Goal: Obtain resource: Download file/media

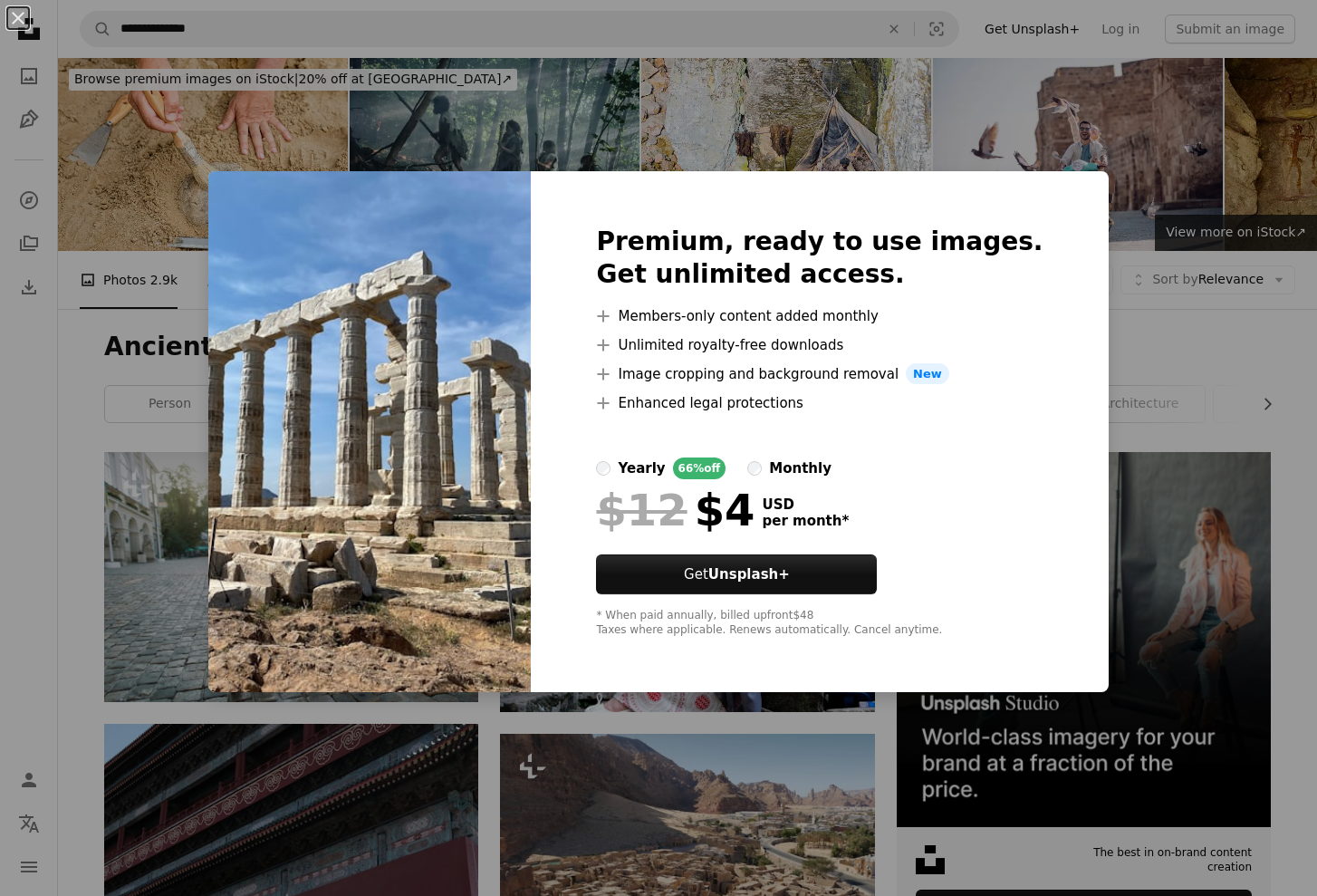
scroll to position [21661, 0]
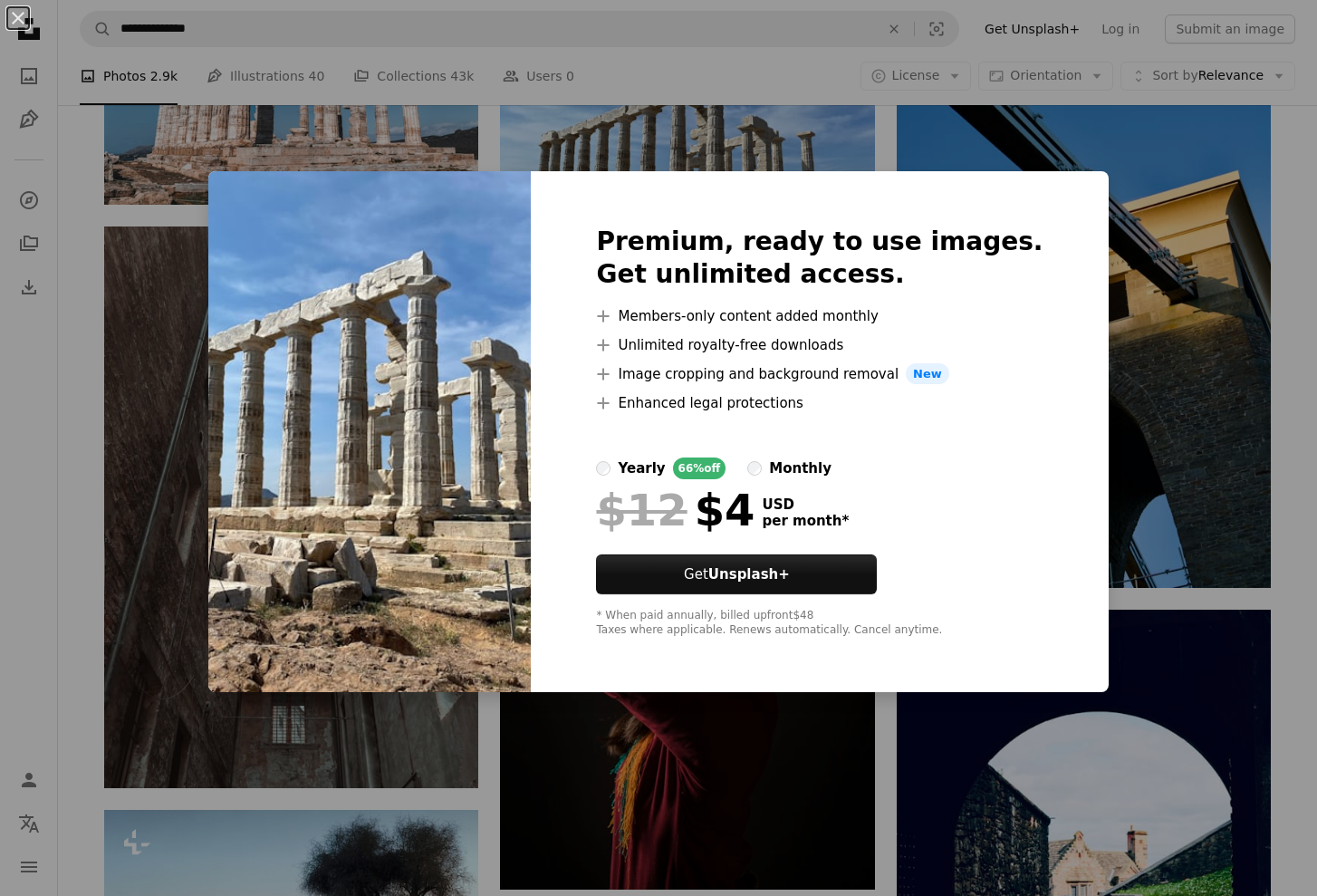
click at [277, 535] on img at bounding box center [370, 431] width 323 height 522
click at [234, 536] on div "An X shape Premium, ready to use images. Get unlimited access. A plus sign Memb…" at bounding box center [658, 448] width 1317 height 896
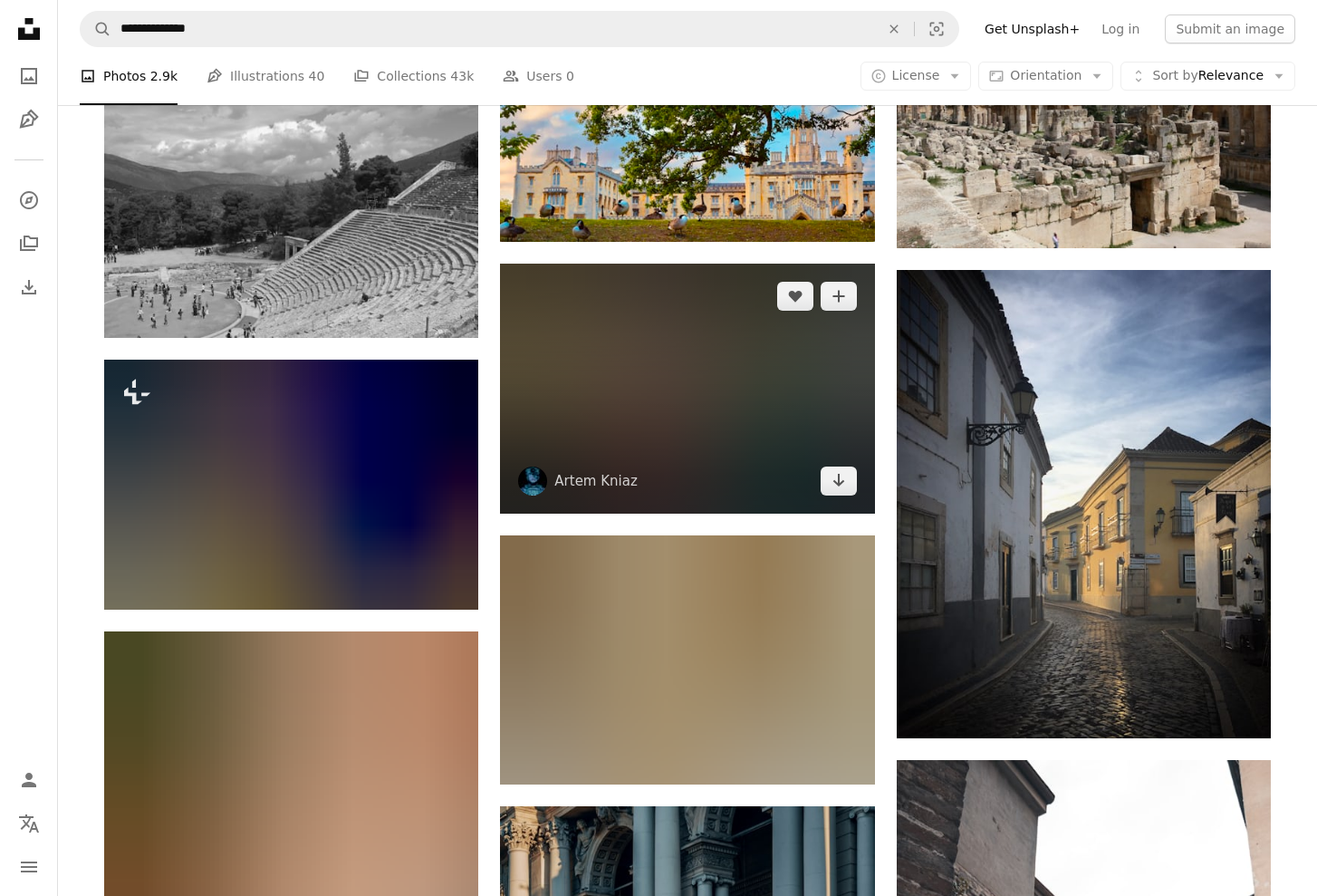
scroll to position [23661, 0]
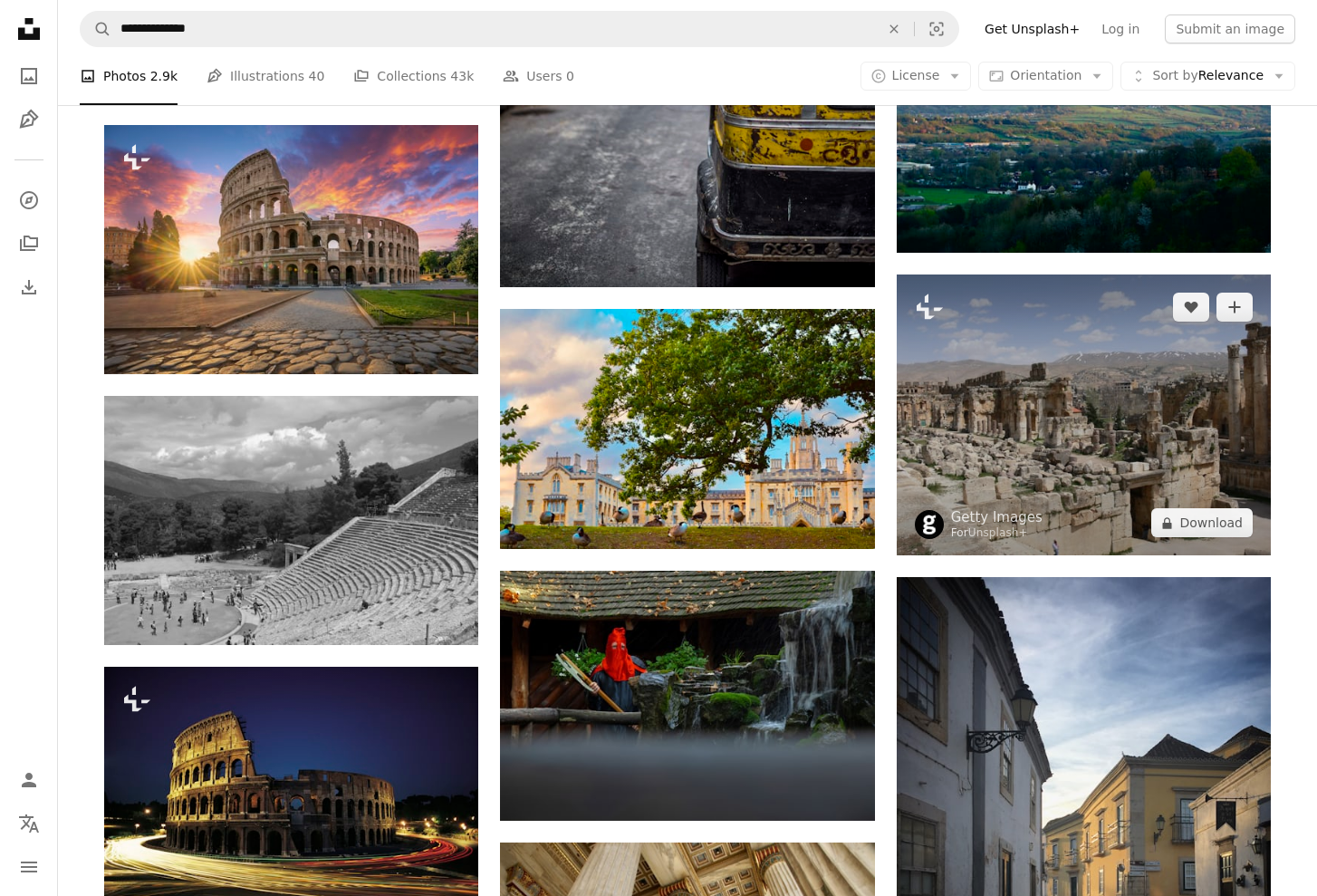
click at [1093, 364] on img at bounding box center [1084, 414] width 374 height 281
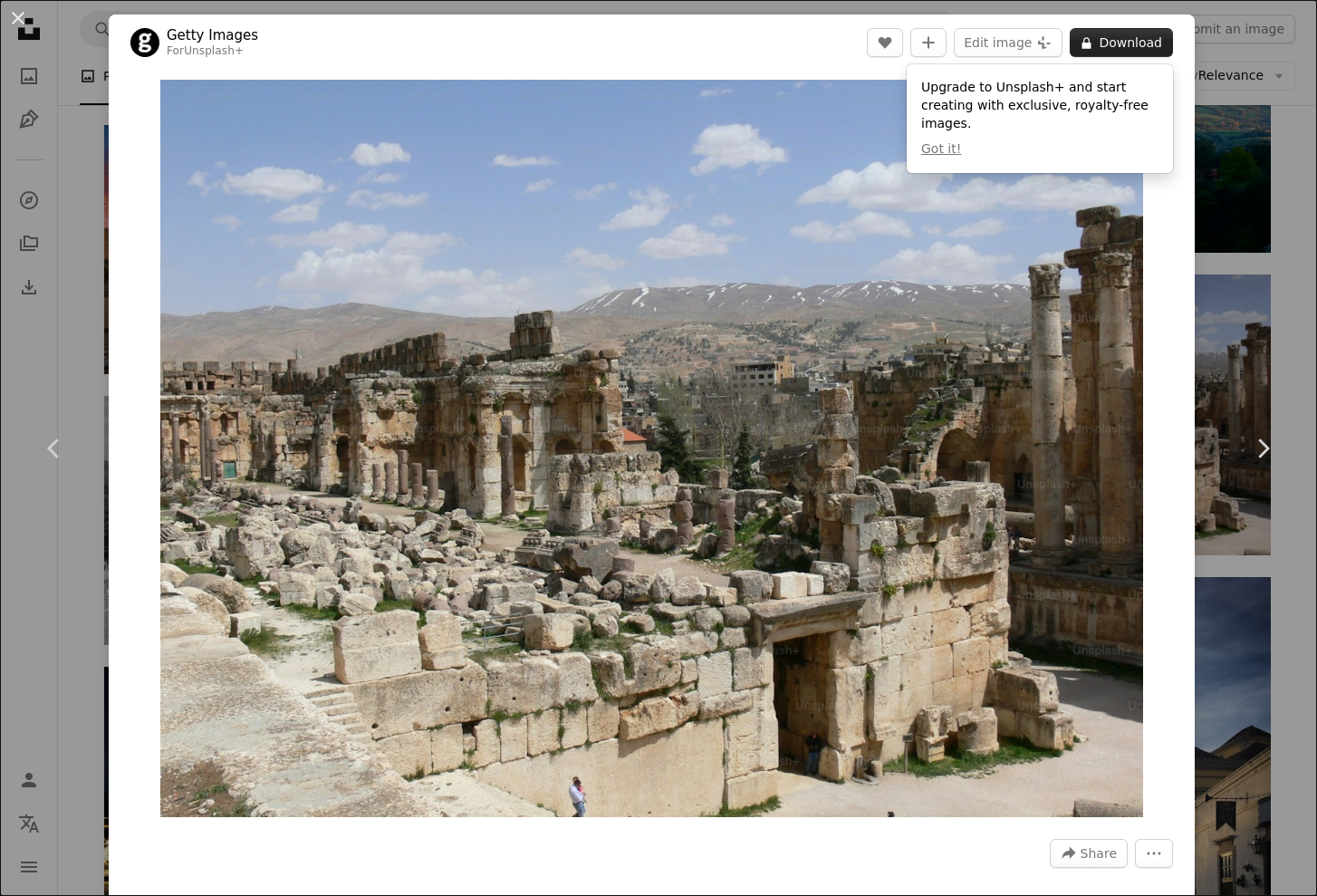
click at [1153, 35] on button "A lock Download" at bounding box center [1121, 42] width 104 height 29
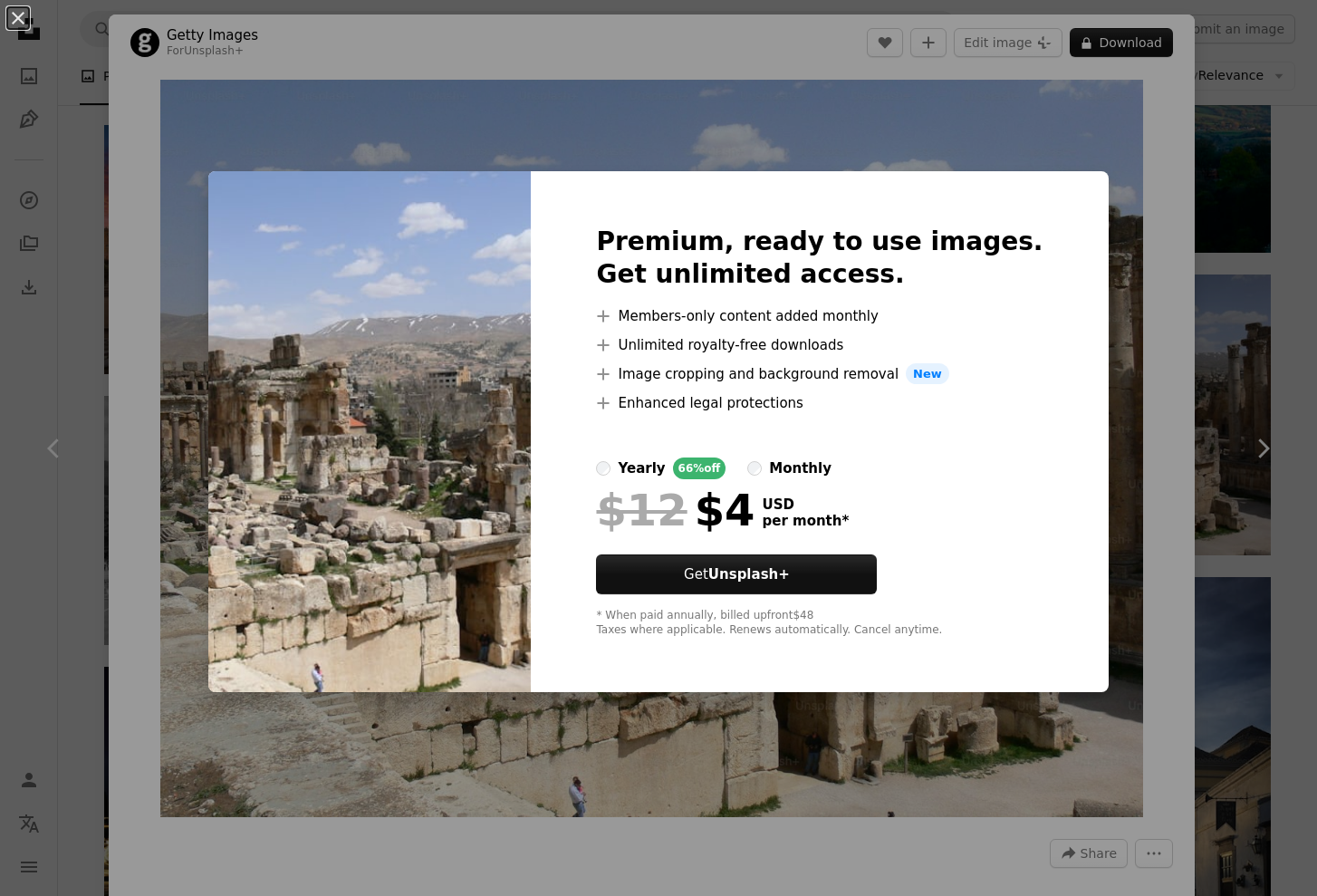
click at [1089, 282] on div "An X shape Premium, ready to use images. Get unlimited access. A plus sign Memb…" at bounding box center [658, 448] width 1317 height 896
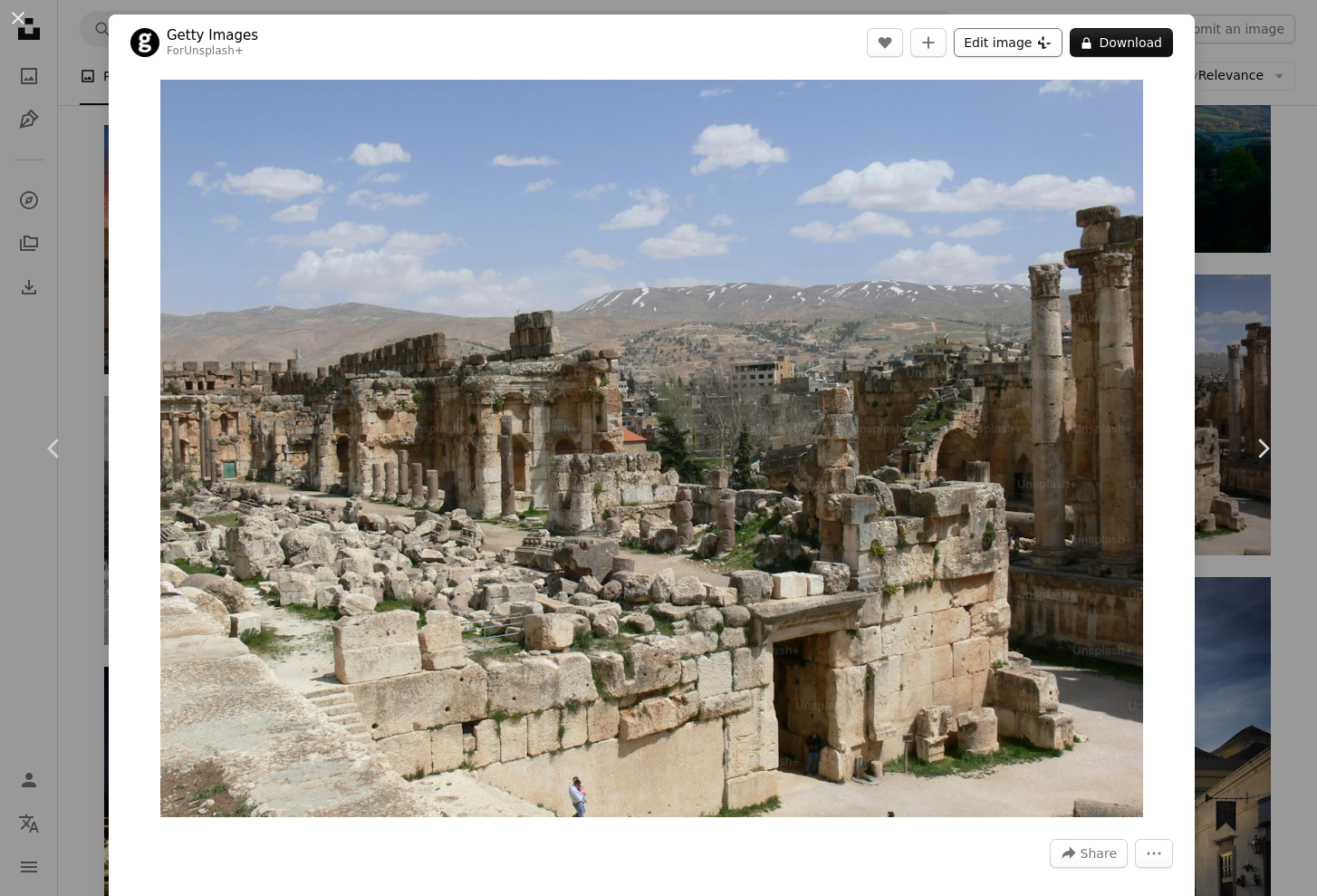
click at [1052, 43] on icon "Plus sign for Unsplash+" at bounding box center [1044, 43] width 15 height 15
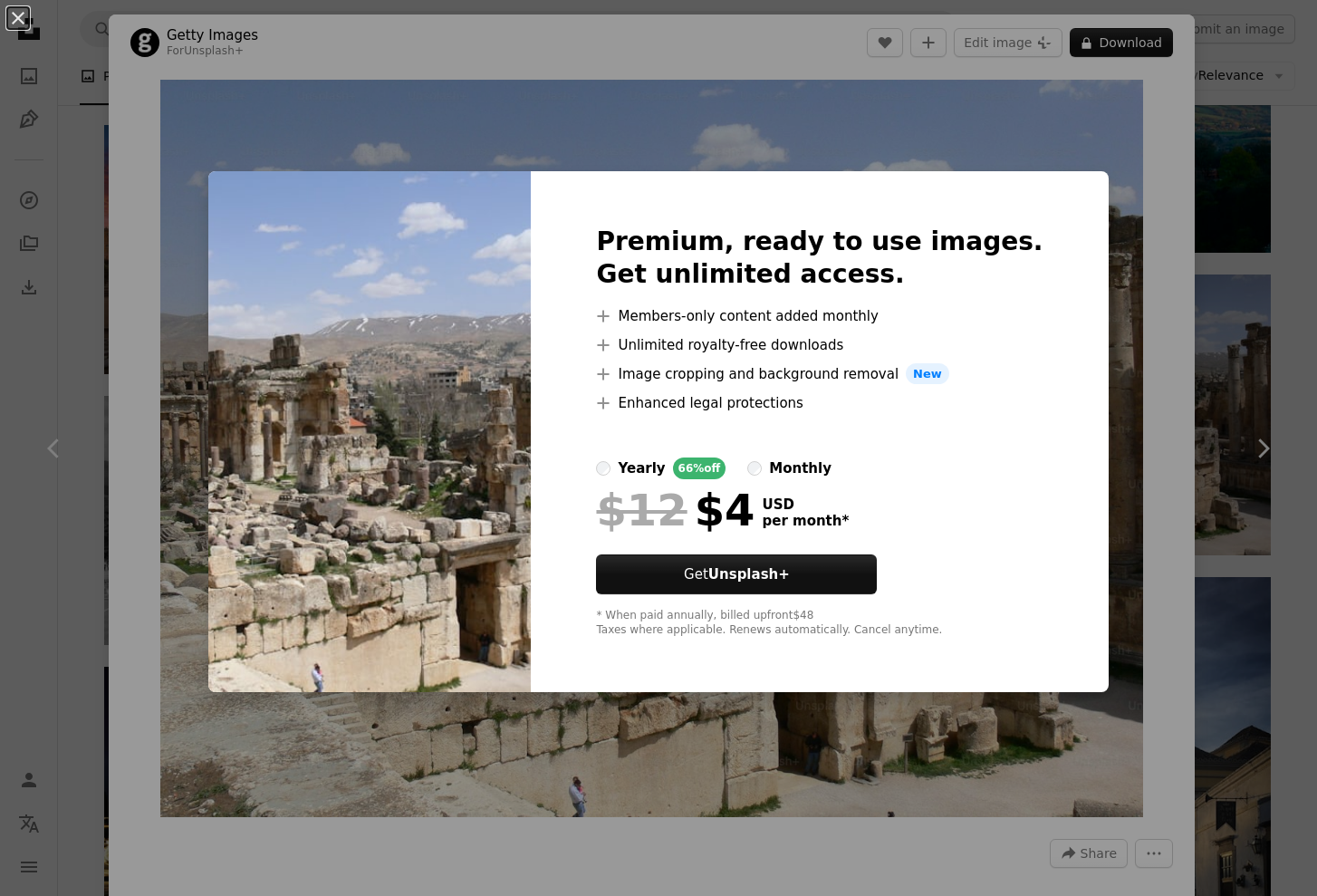
click at [1100, 231] on div "An X shape Premium, ready to use images. Get unlimited access. A plus sign Memb…" at bounding box center [658, 448] width 1317 height 896
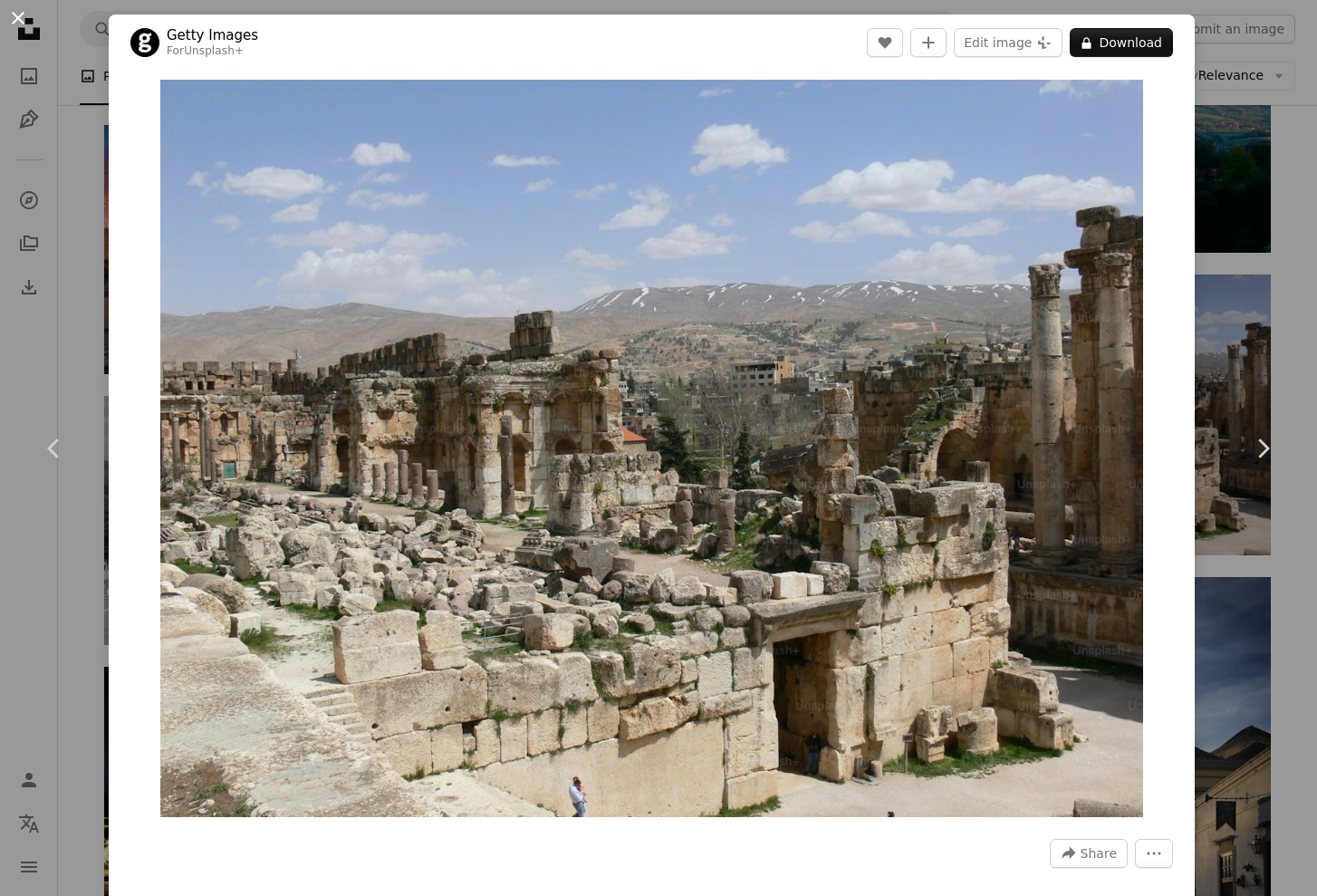
click at [29, 25] on button "An X shape" at bounding box center [18, 18] width 21 height 21
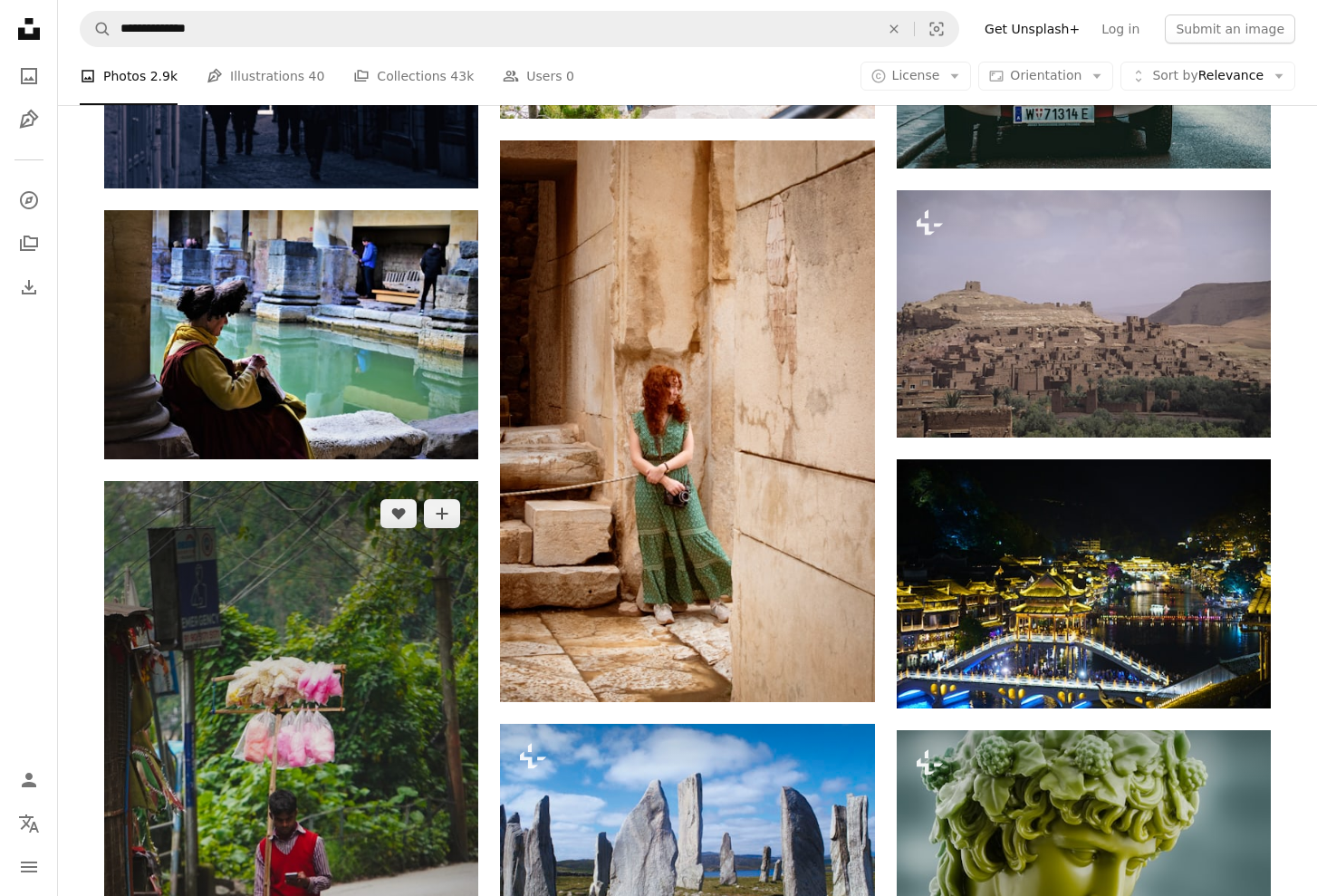
scroll to position [2871, 0]
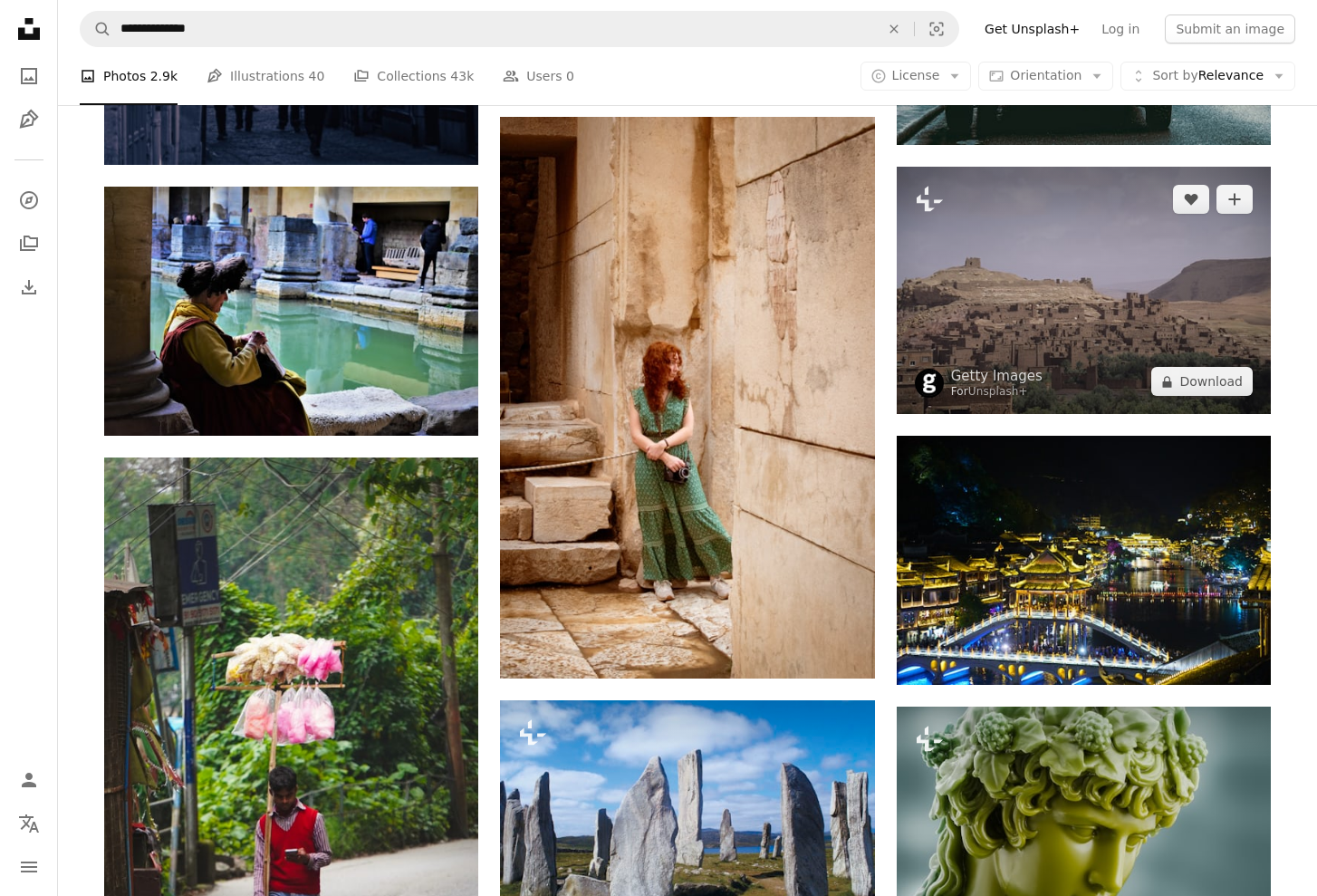
click at [1045, 333] on img at bounding box center [1084, 290] width 374 height 247
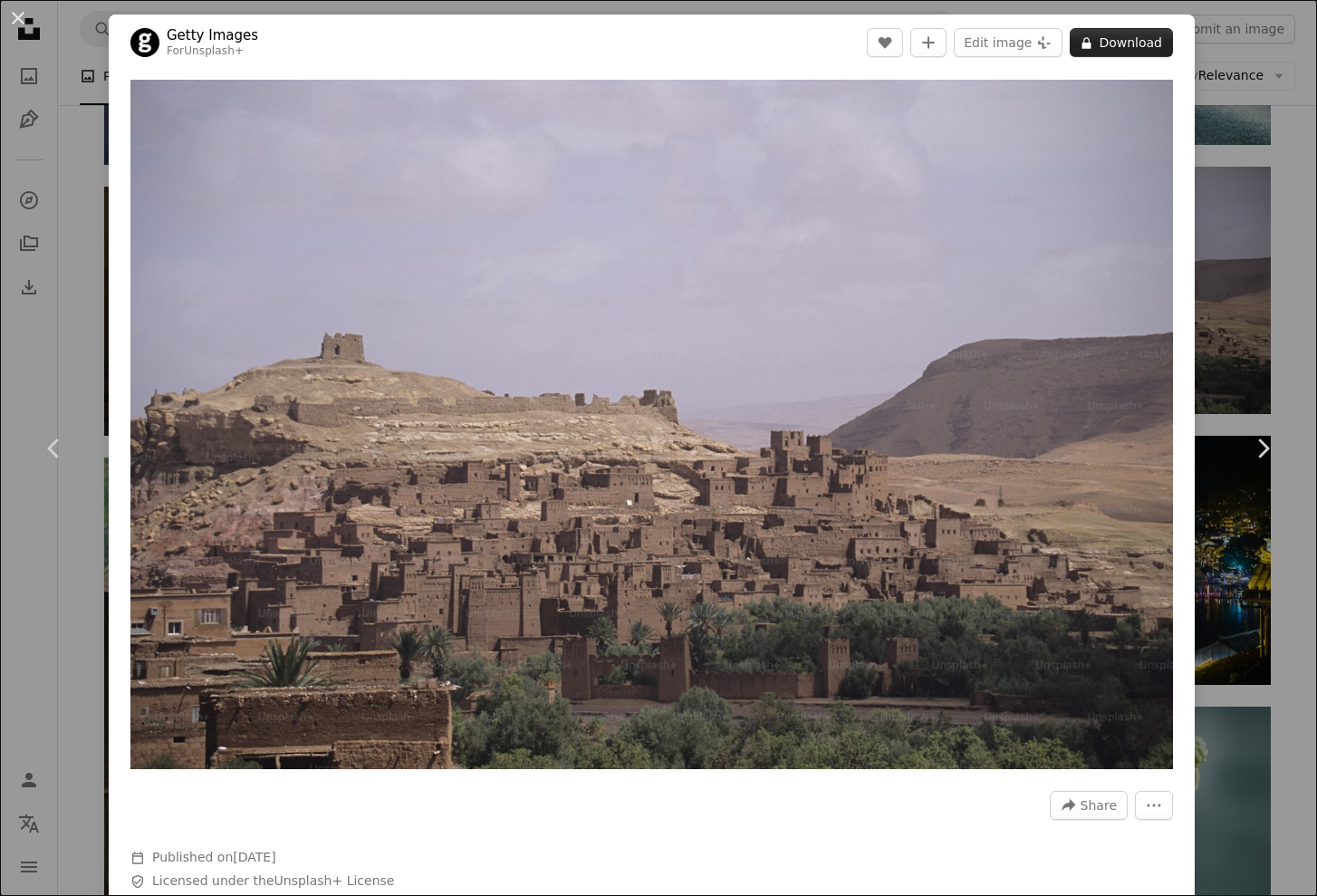
click at [1130, 42] on button "A lock Download" at bounding box center [1121, 42] width 104 height 29
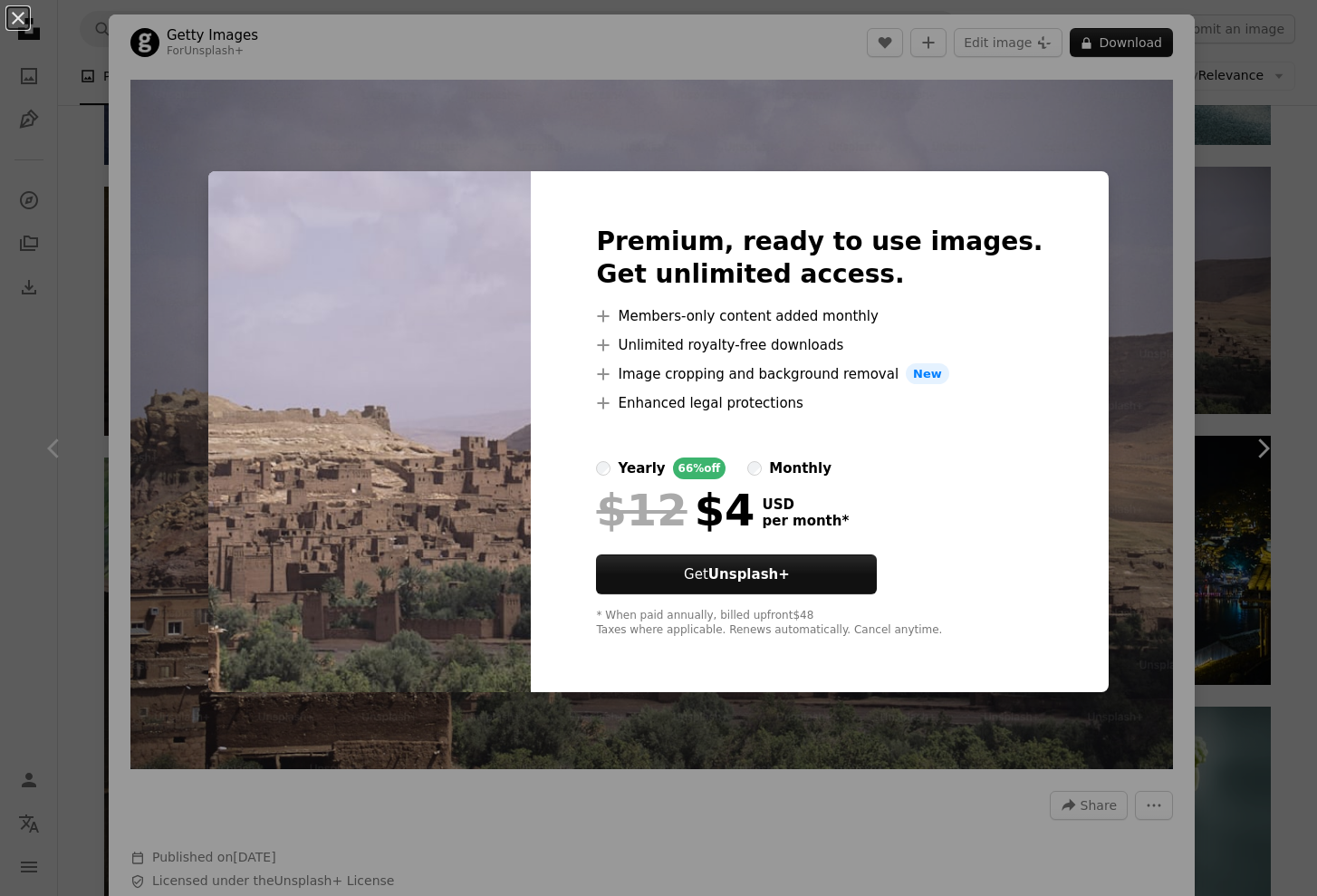
drag, startPoint x: 1243, startPoint y: 312, endPoint x: 1176, endPoint y: 241, distance: 97.6
click at [1243, 312] on div "An X shape Premium, ready to use images. Get unlimited access. A plus sign Memb…" at bounding box center [658, 448] width 1317 height 896
